Goal: Navigation & Orientation: Find specific page/section

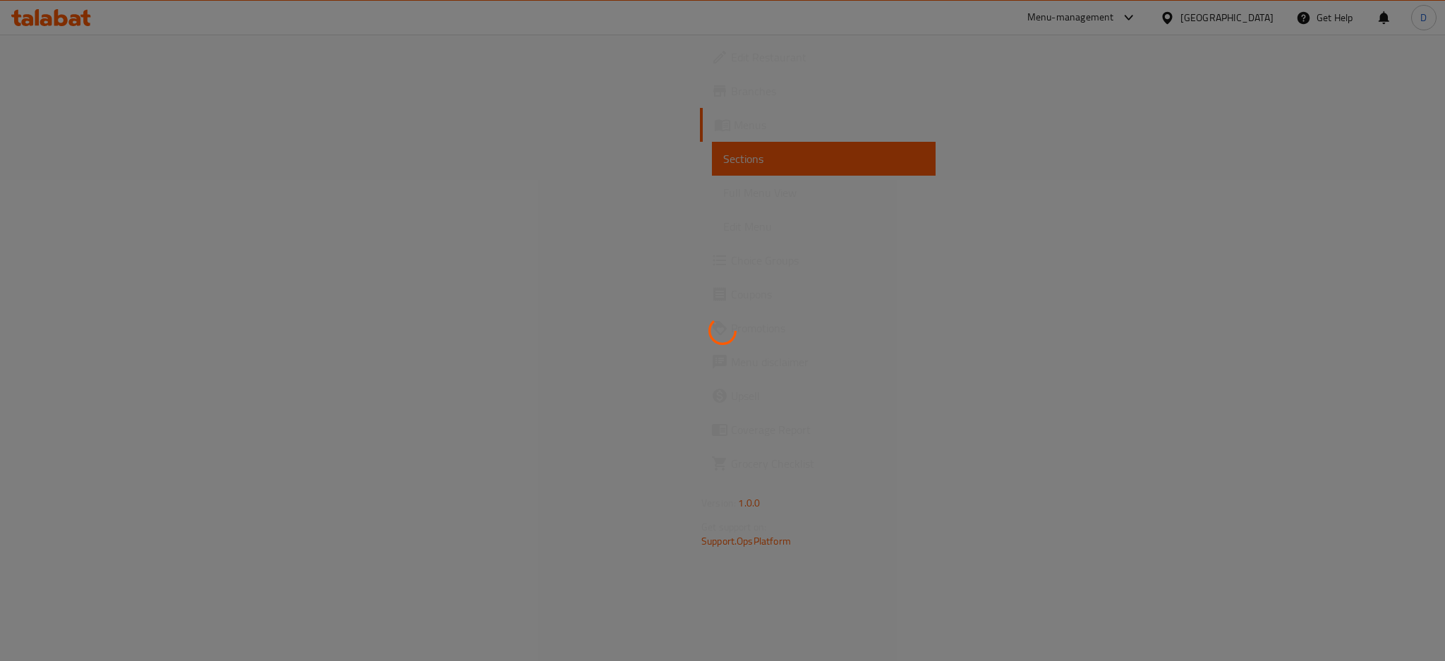
click at [1252, 18] on div at bounding box center [722, 330] width 1445 height 661
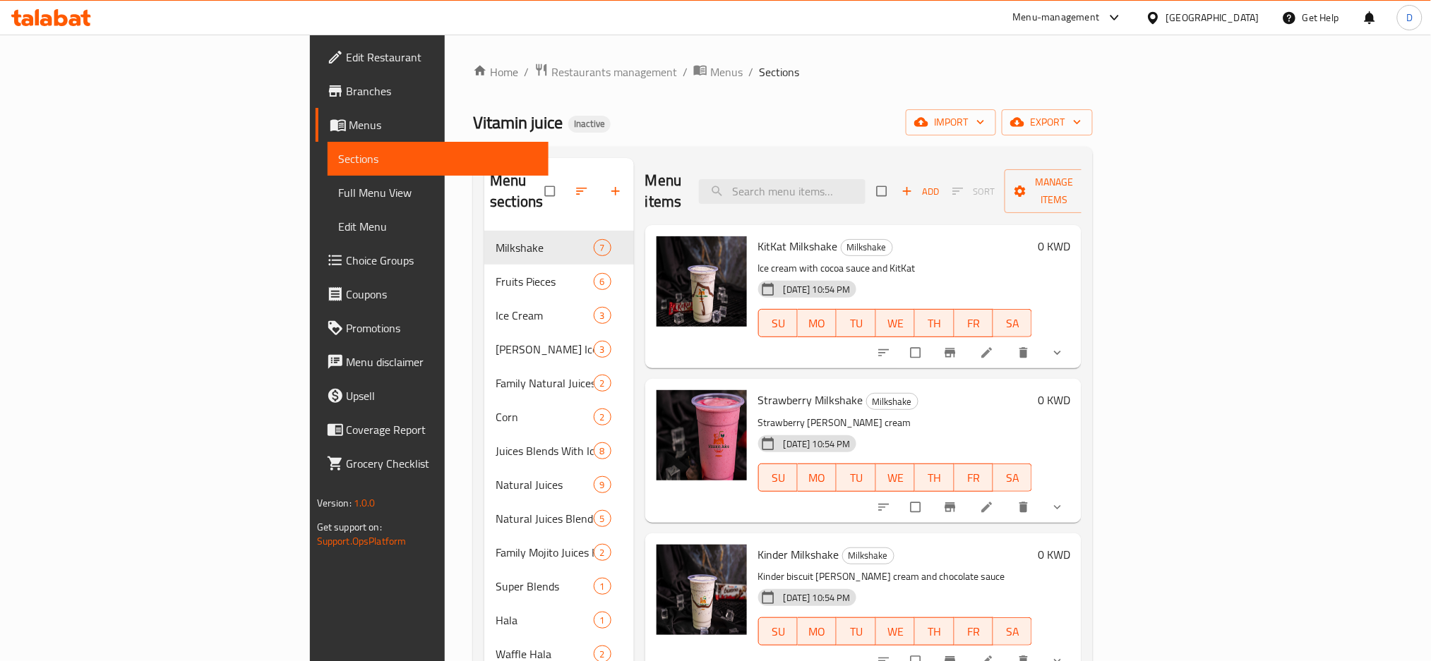
click at [1229, 16] on div "[GEOGRAPHIC_DATA]" at bounding box center [1212, 18] width 93 height 16
click at [1155, 145] on div "[GEOGRAPHIC_DATA]" at bounding box center [1153, 145] width 212 height 32
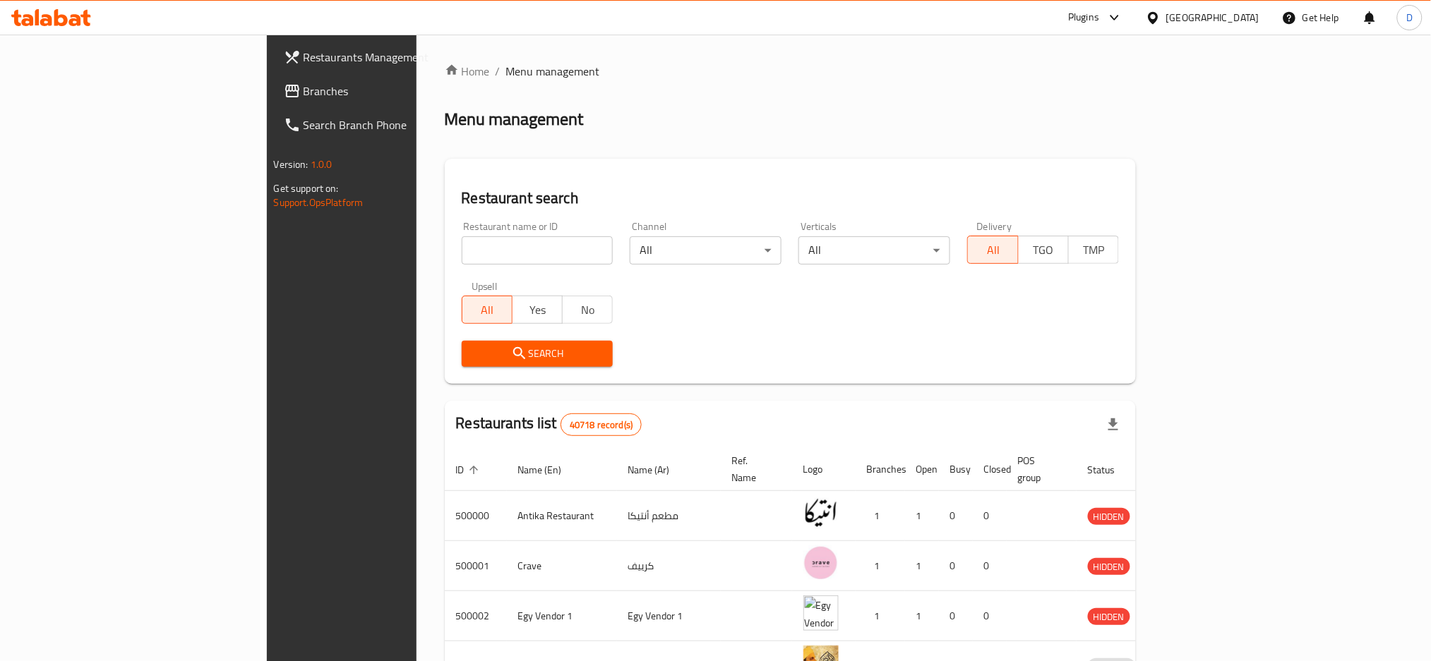
click at [1099, 18] on div "Plugins" at bounding box center [1083, 17] width 31 height 17
click at [1045, 251] on div "Restaurant-Management" at bounding box center [1047, 259] width 111 height 16
